Goal: Task Accomplishment & Management: Use online tool/utility

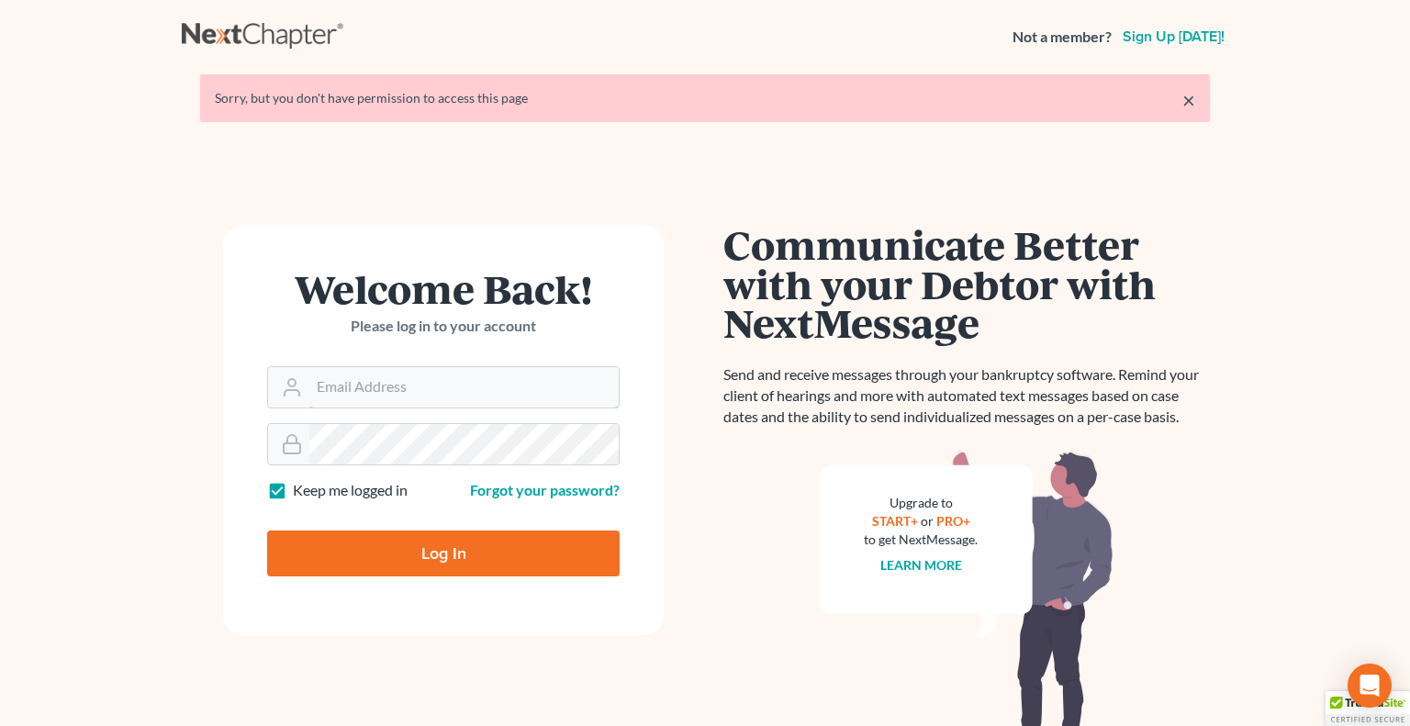
type input "donna@hollandlaw970.com"
click at [433, 545] on input "Log In" at bounding box center [443, 554] width 352 height 46
type input "Thinking..."
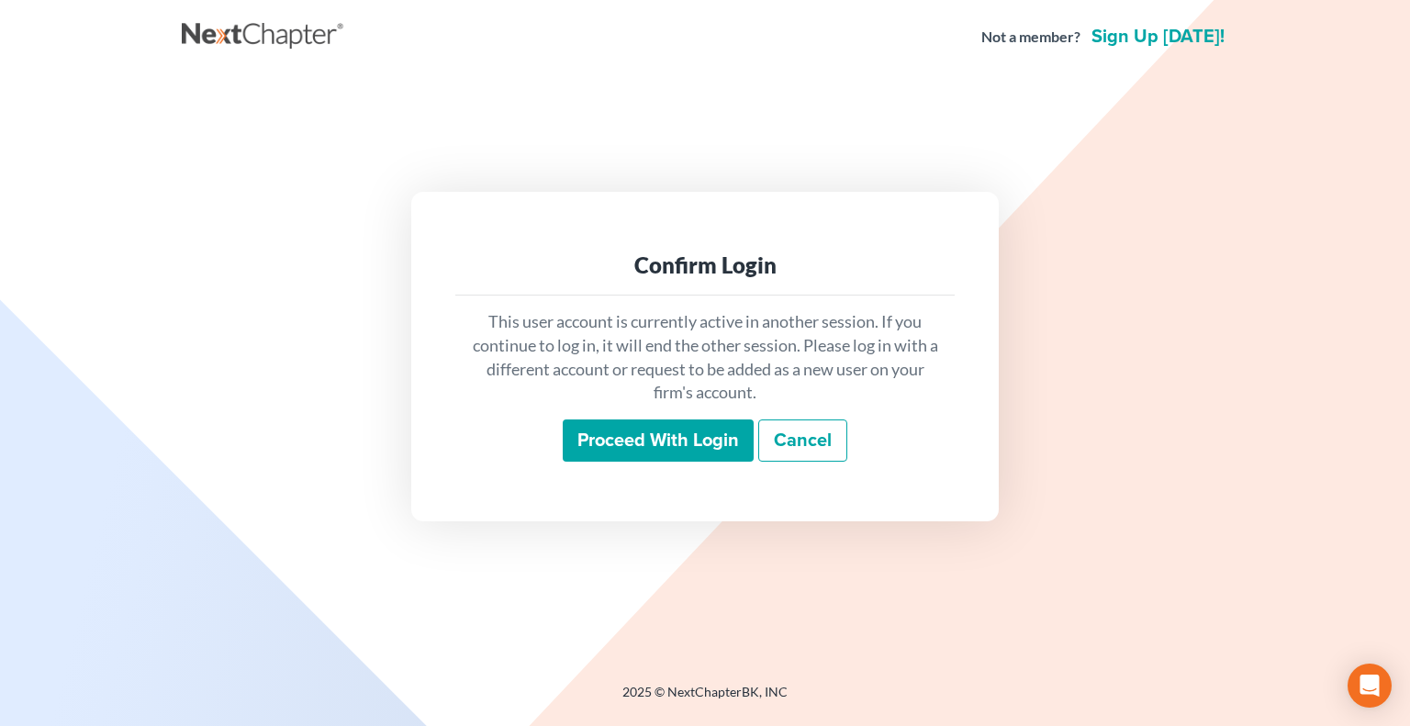
click at [607, 440] on input "Proceed with login" at bounding box center [658, 440] width 191 height 42
